Goal: Task Accomplishment & Management: Use online tool/utility

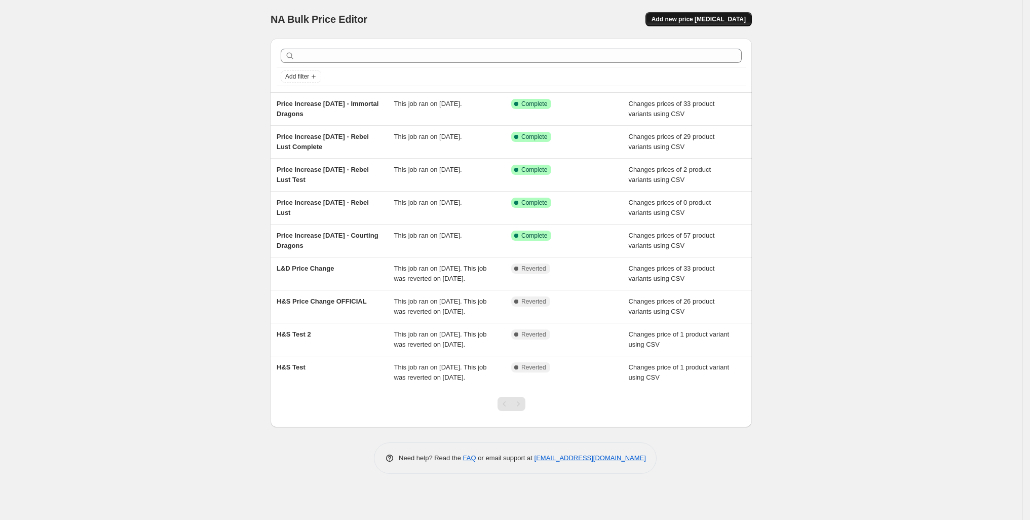
click at [746, 23] on span "Add new price [MEDICAL_DATA]" at bounding box center [698, 19] width 94 height 8
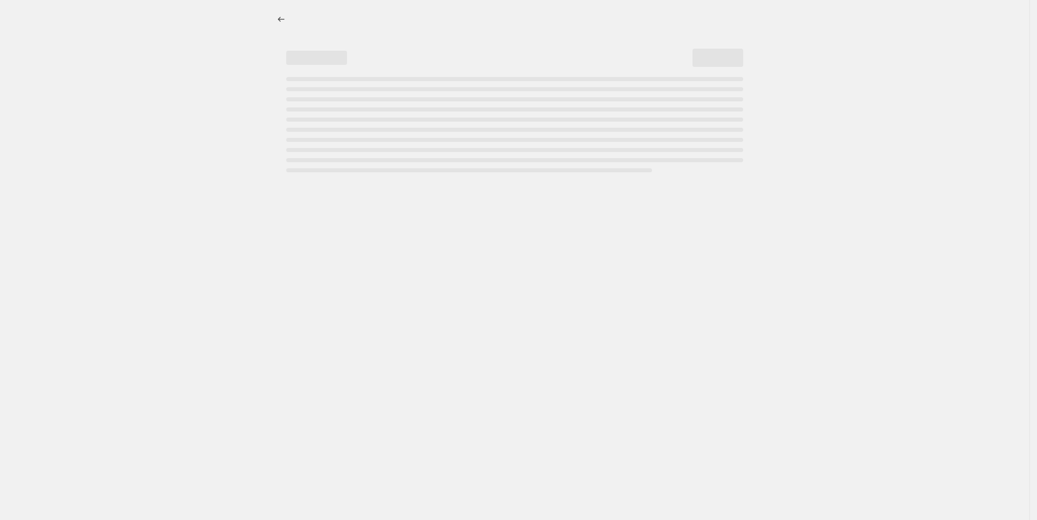
select select "percentage"
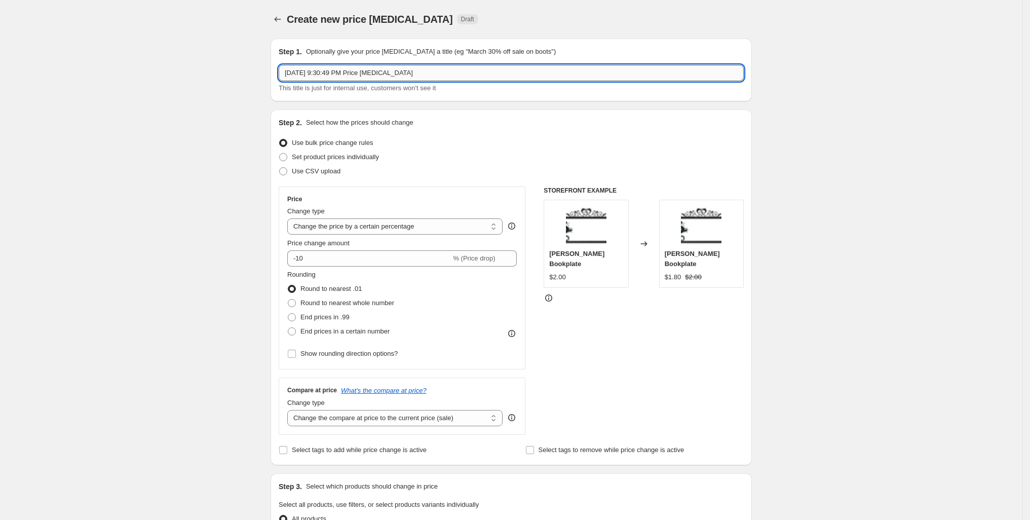
drag, startPoint x: 448, startPoint y: 84, endPoint x: 255, endPoint y: 90, distance: 193.6
click at [279, 81] on input "[DATE] 9:30:49 PM Price [MEDICAL_DATA]" at bounding box center [511, 73] width 465 height 16
drag, startPoint x: 455, startPoint y: 89, endPoint x: 222, endPoint y: 83, distance: 233.1
click at [270, 83] on div "Step 1. Optionally give your price [MEDICAL_DATA] a title (eg "March 30% off sa…" at bounding box center [510, 69] width 481 height 63
type input "48-Hour Sale Price Update"
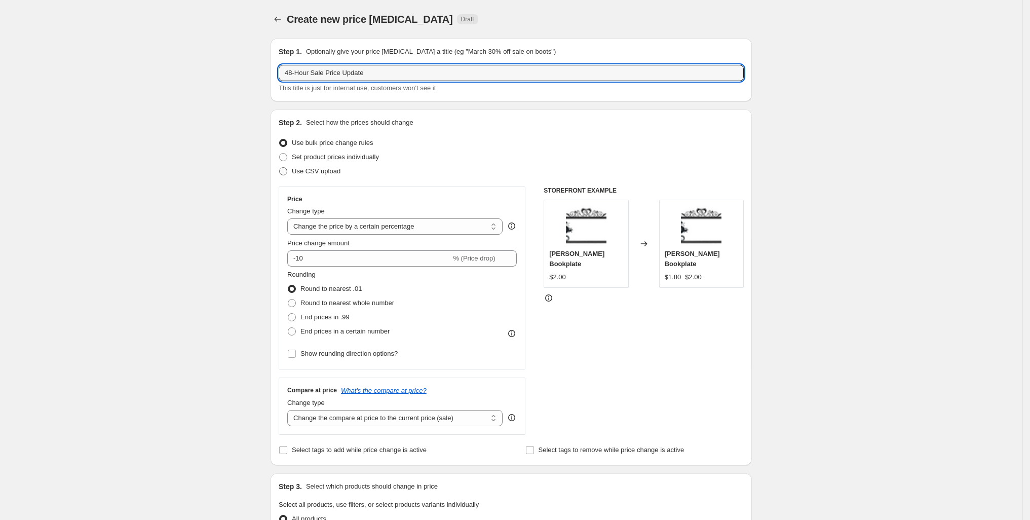
click at [279, 175] on span at bounding box center [283, 171] width 8 height 8
click at [279, 168] on input "Use CSV upload" at bounding box center [279, 167] width 1 height 1
radio input "true"
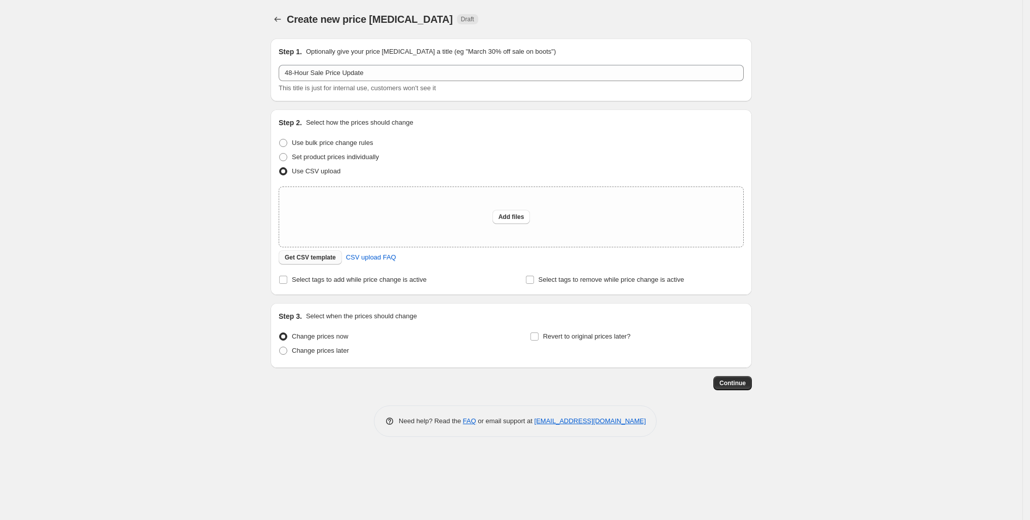
click at [285, 261] on span "Get CSV template" at bounding box center [310, 257] width 51 height 8
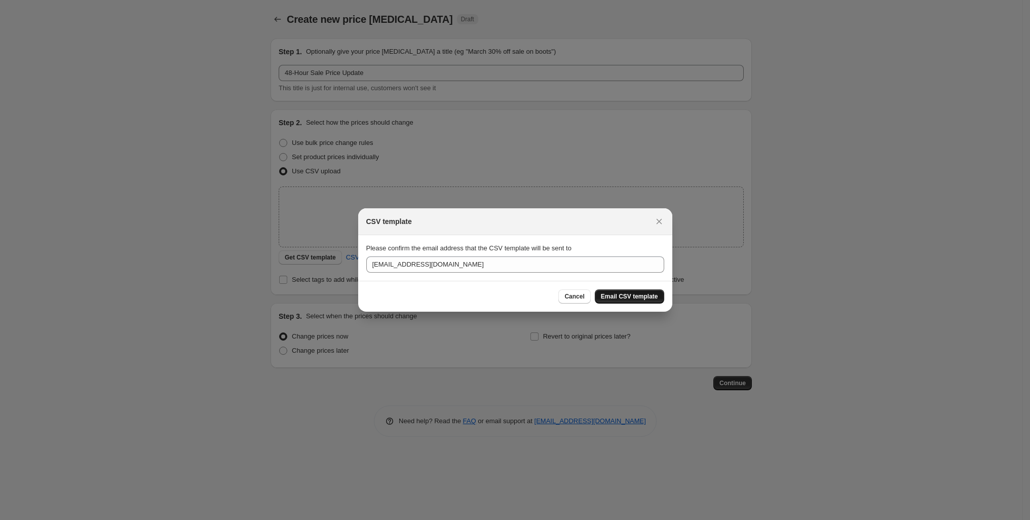
click at [658, 300] on span "Email CSV template" at bounding box center [629, 296] width 57 height 8
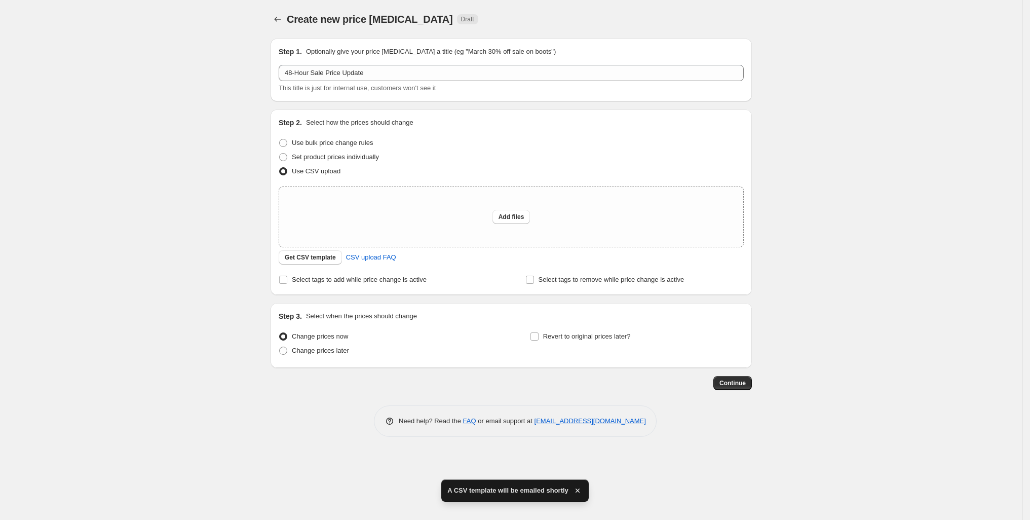
scroll to position [19, 0]
